Goal: Task Accomplishment & Management: Complete application form

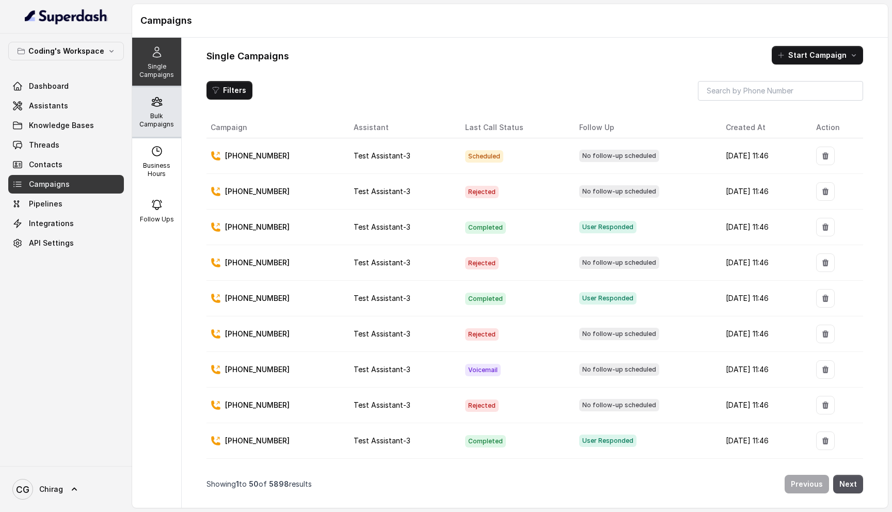
click at [151, 101] on icon at bounding box center [157, 101] width 12 height 12
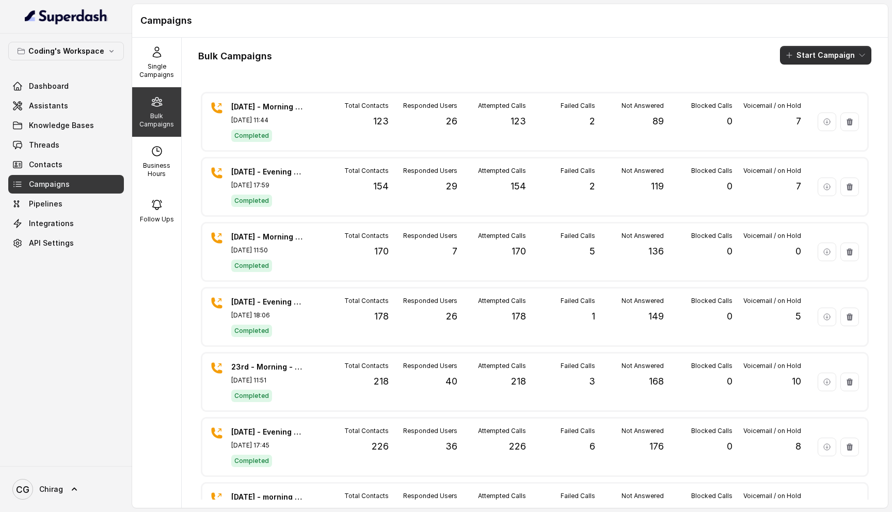
click at [832, 58] on button "Start Campaign" at bounding box center [825, 55] width 91 height 19
click at [838, 102] on button "Call" at bounding box center [827, 95] width 95 height 17
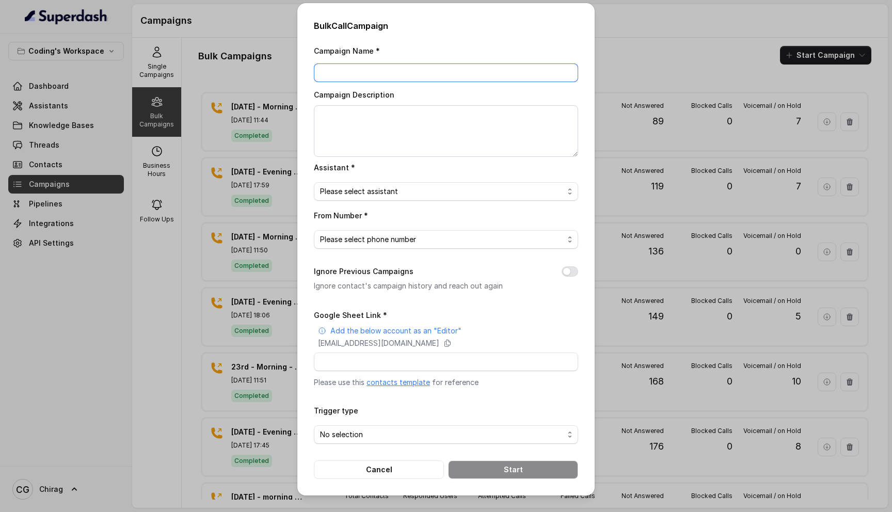
click at [362, 72] on input "Campaign Name *" at bounding box center [446, 72] width 264 height 19
type input "3"
type input "[DATE] - 98 Leads"
click at [353, 127] on textarea "Campaign Description" at bounding box center [446, 131] width 264 height 52
paste textarea "[DATE] - 98 Leads"
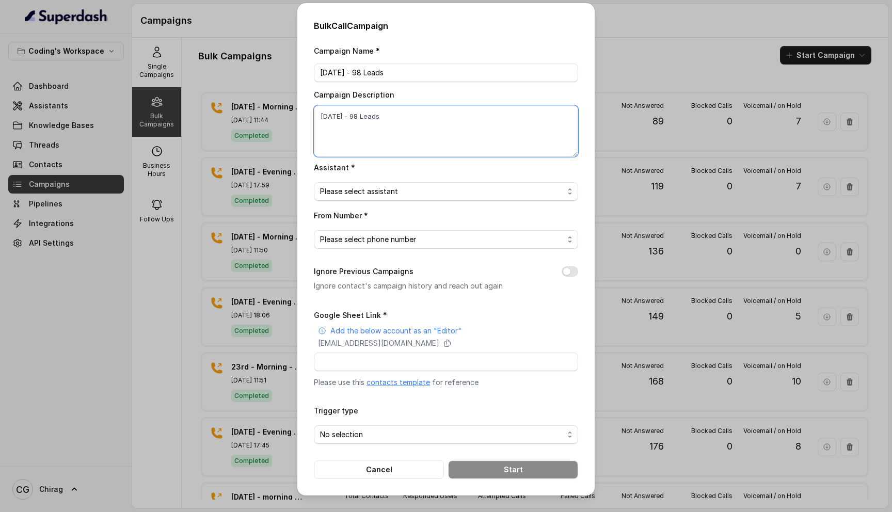
type textarea "[DATE] - 98 Leads"
click at [389, 181] on div "Assistant * Please select assistant" at bounding box center [446, 181] width 264 height 40
click at [389, 185] on span "Please select assistant" at bounding box center [442, 191] width 244 height 12
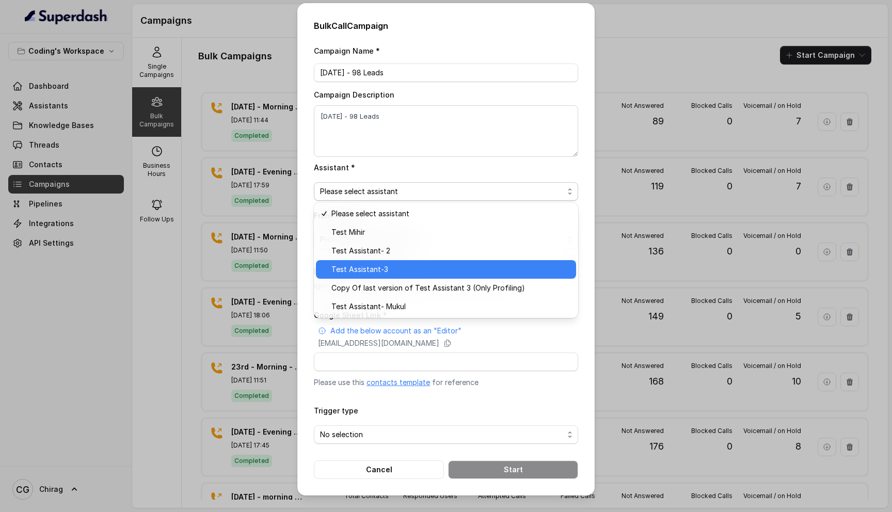
click at [407, 262] on div "Test Assistant-3" at bounding box center [446, 269] width 260 height 19
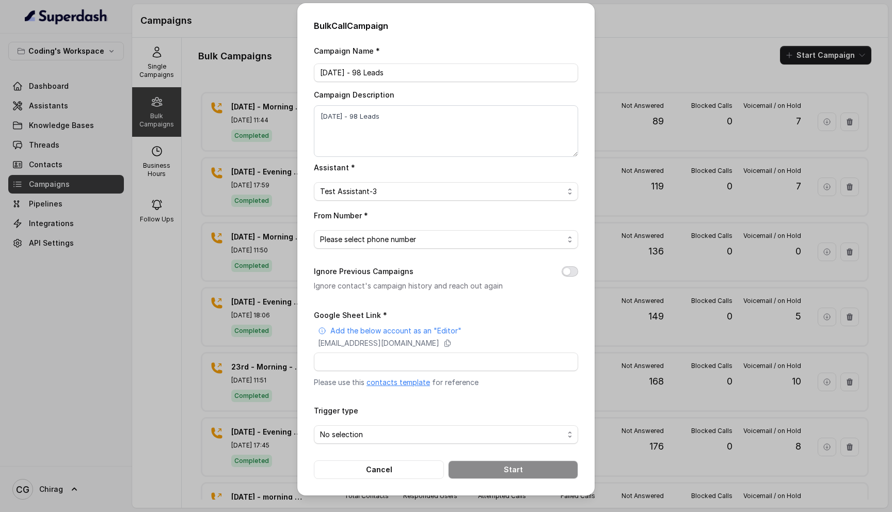
click at [571, 268] on button "Ignore Previous Campaigns" at bounding box center [570, 271] width 17 height 10
click at [440, 238] on span "Please select phone number" at bounding box center [442, 239] width 244 height 12
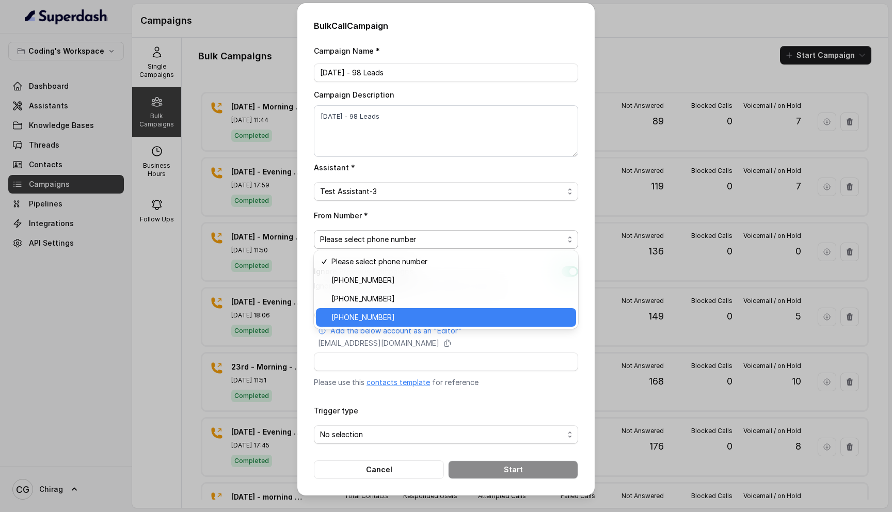
click at [417, 319] on span "[PHONE_NUMBER]" at bounding box center [450, 317] width 238 height 12
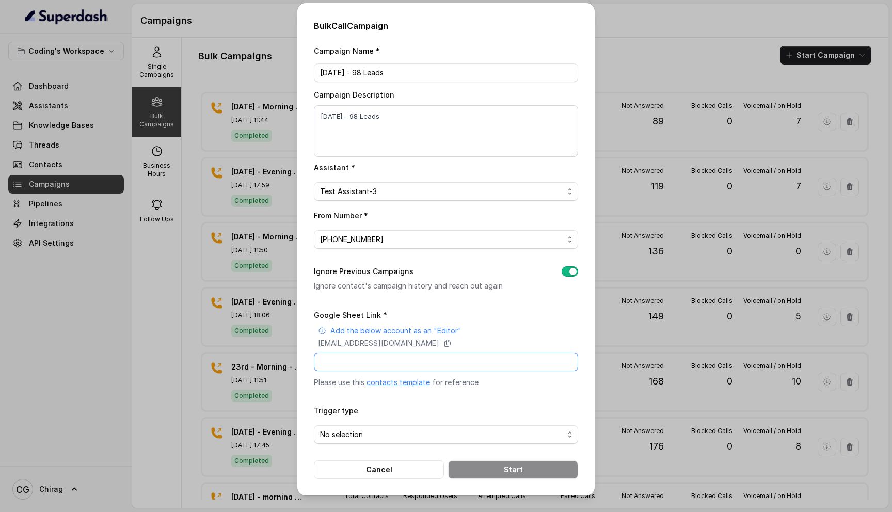
click at [422, 360] on input "Google Sheet Link *" at bounding box center [446, 361] width 264 height 19
paste input "[URL][DOMAIN_NAME]"
type input "[URL][DOMAIN_NAME]"
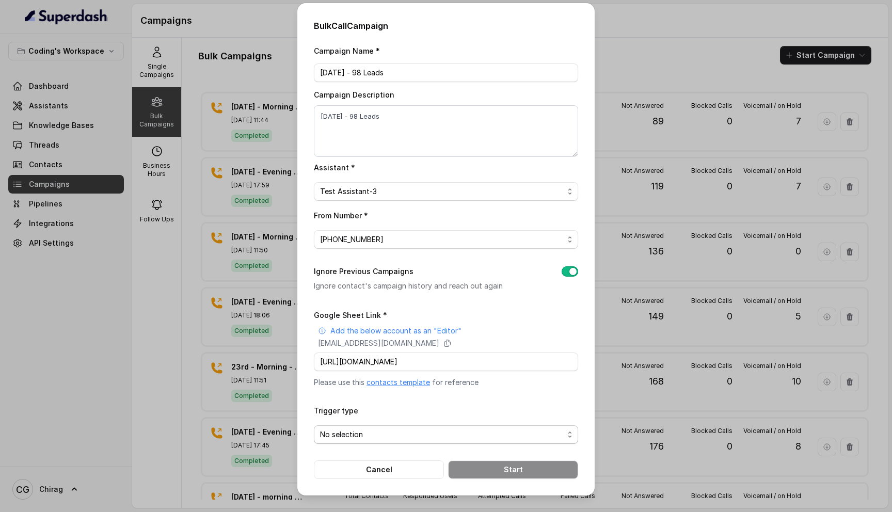
click at [392, 431] on span "No selection" at bounding box center [442, 434] width 244 height 12
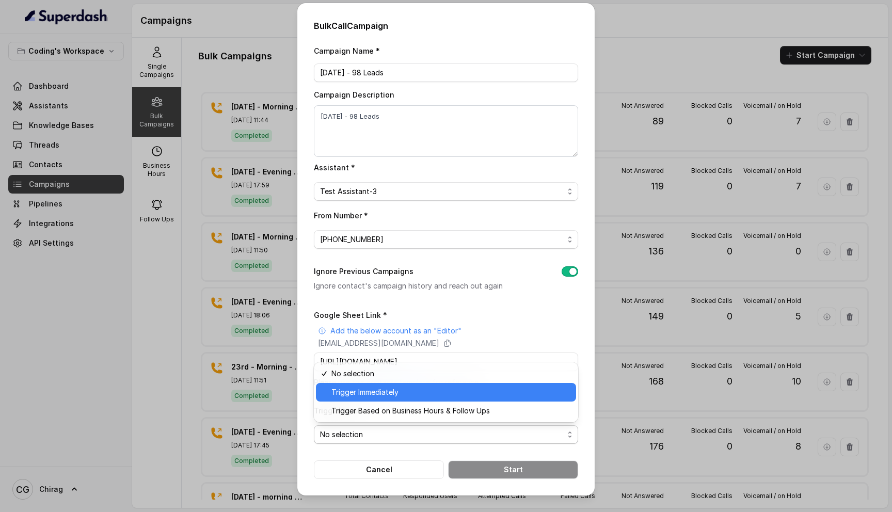
click at [398, 391] on span "Trigger Immediately" at bounding box center [450, 392] width 238 height 12
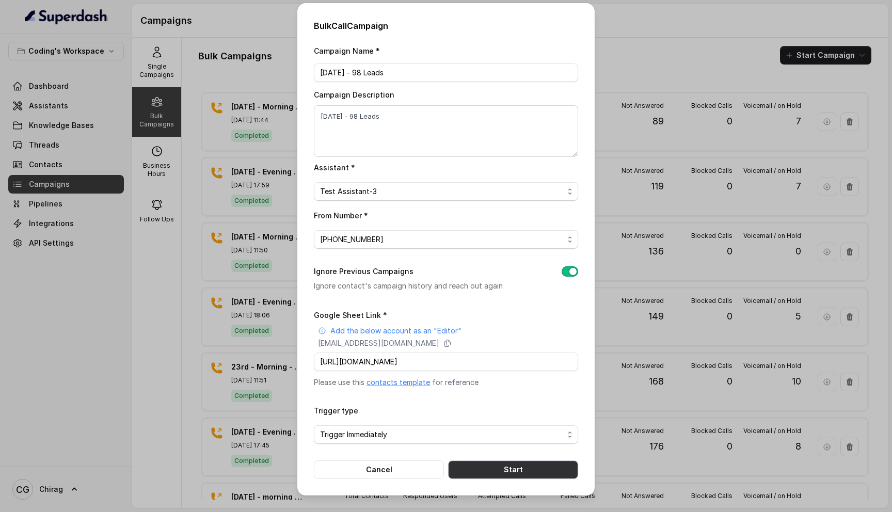
click at [495, 463] on button "Start" at bounding box center [513, 469] width 130 height 19
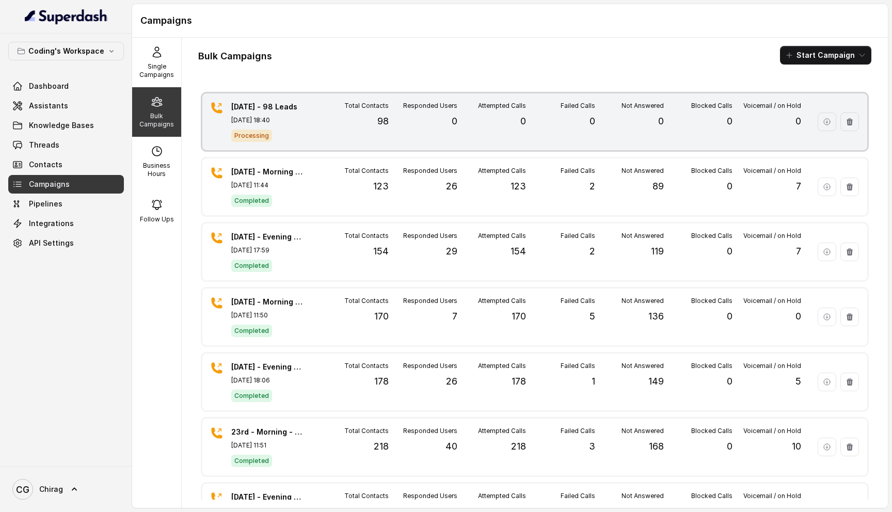
click at [317, 117] on div "[DATE] - 98 Leads [DATE] 18:40 Processing Total Contacts 98 Responded Users 0 A…" at bounding box center [534, 121] width 665 height 57
